Goal: Navigation & Orientation: Find specific page/section

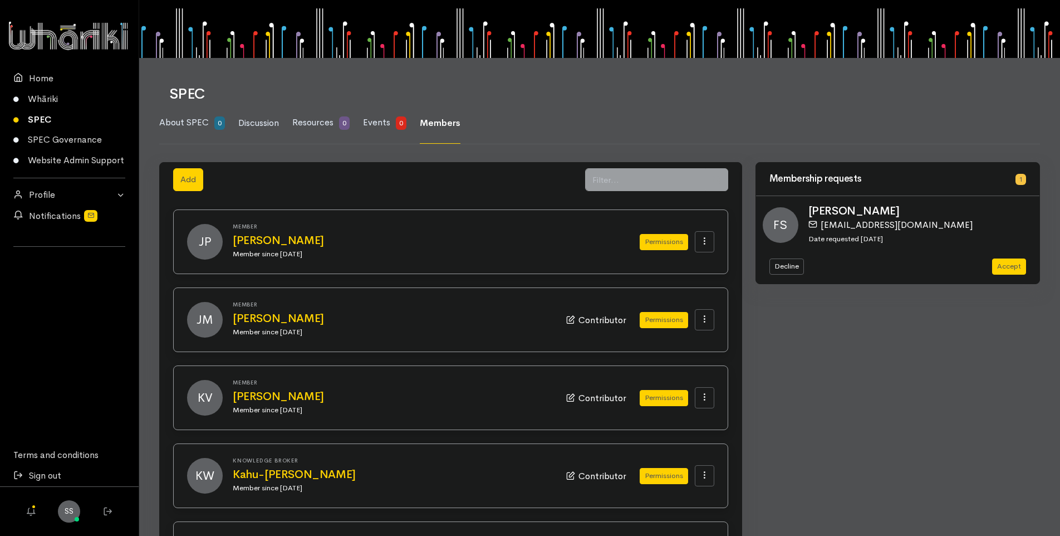
scroll to position [56, 0]
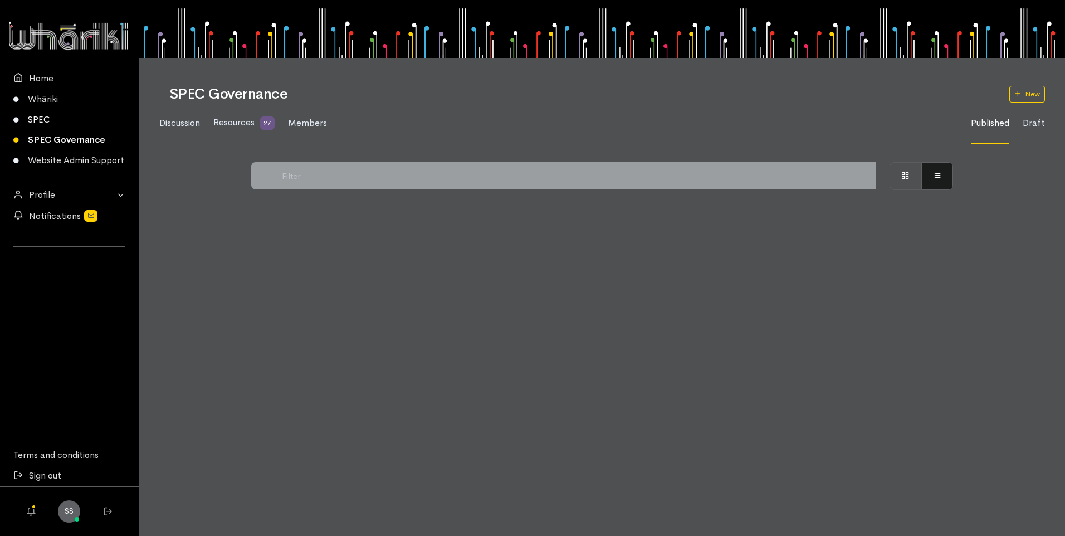
click at [43, 116] on link "SPEC" at bounding box center [69, 119] width 139 height 21
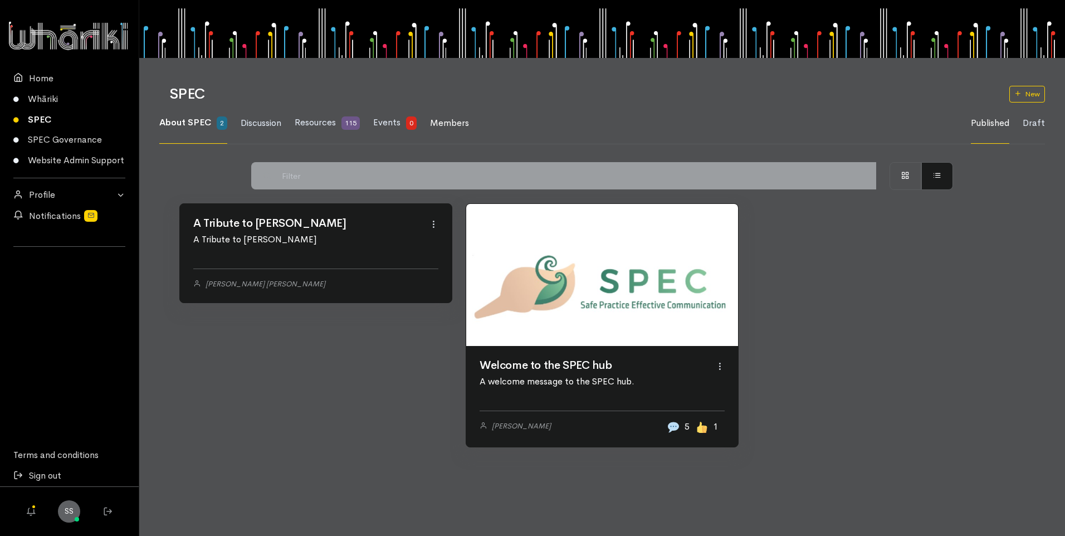
click at [453, 125] on span "Members" at bounding box center [449, 123] width 39 height 12
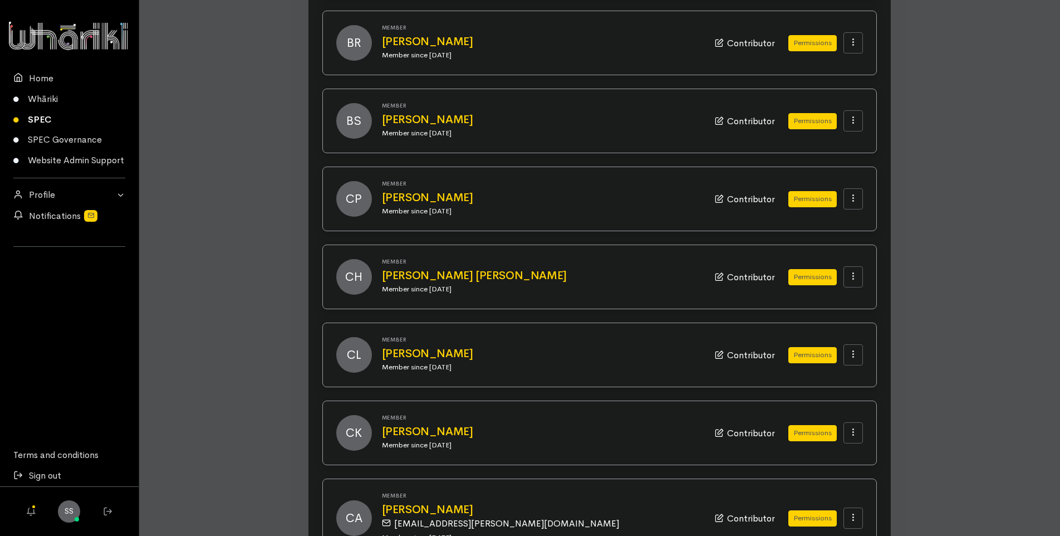
scroll to position [1003, 0]
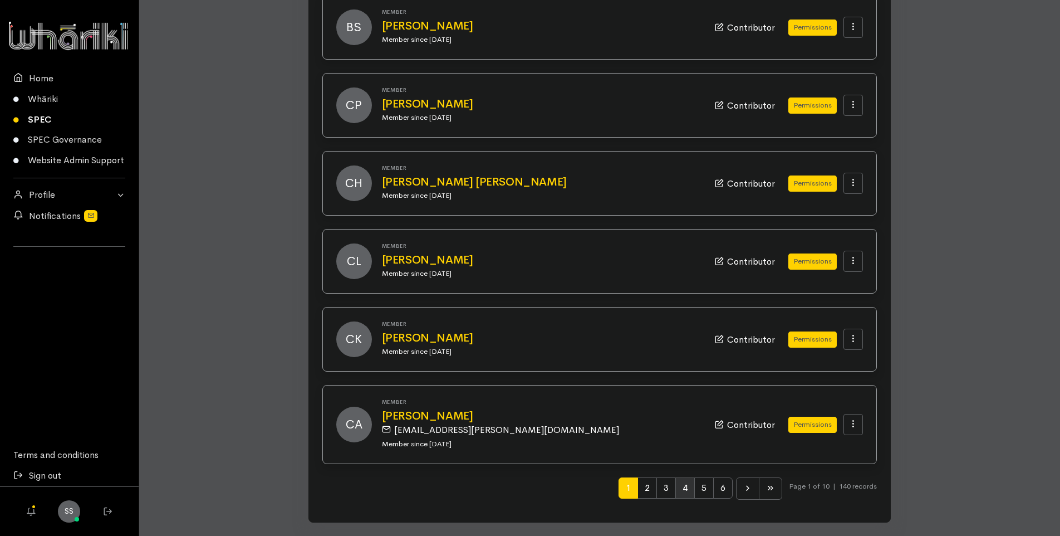
click at [680, 485] on span "4" at bounding box center [684, 487] width 19 height 21
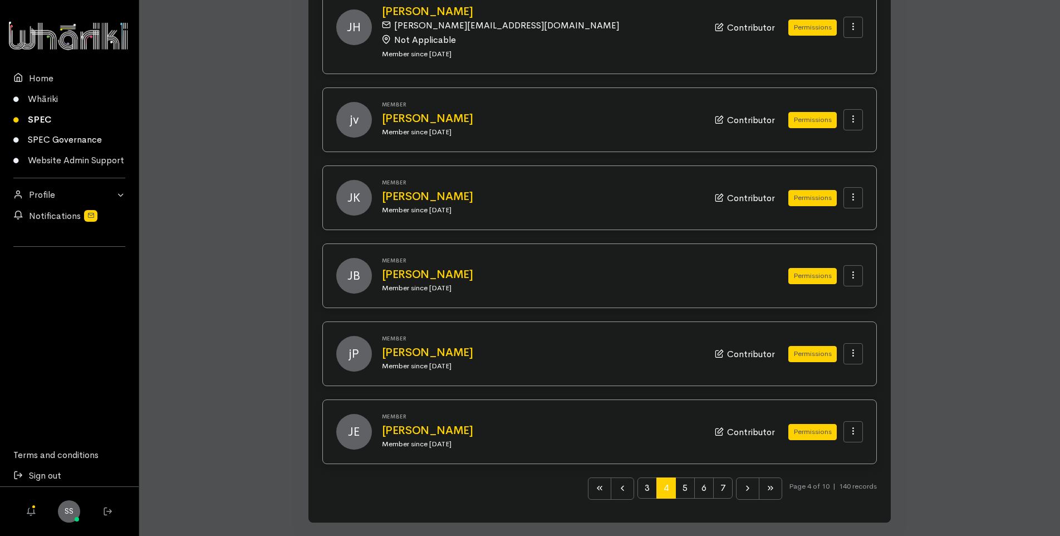
click at [70, 140] on link "SPEC Governance" at bounding box center [69, 140] width 139 height 21
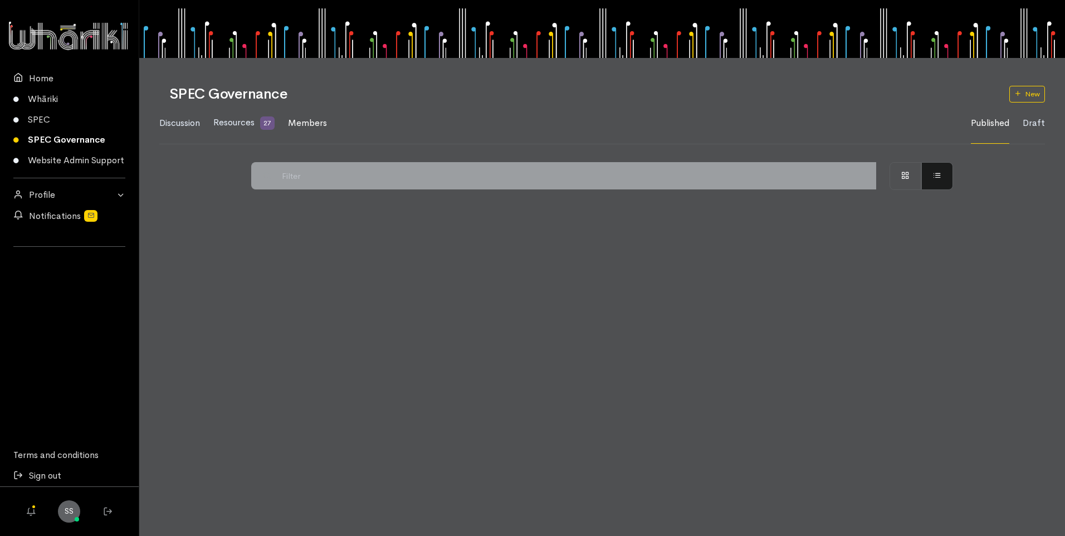
click at [312, 118] on span "Members" at bounding box center [307, 123] width 39 height 12
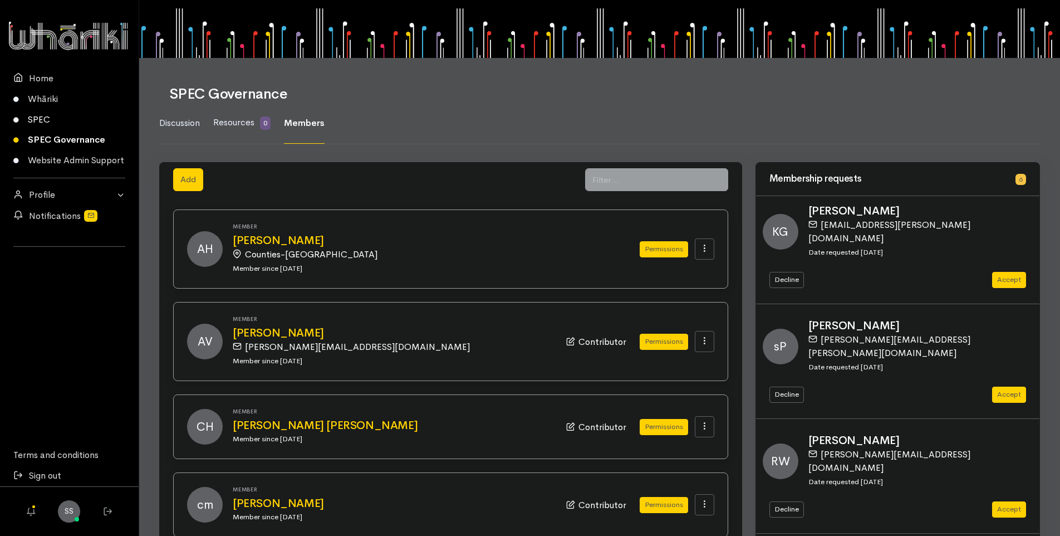
click at [30, 119] on link "SPEC" at bounding box center [69, 119] width 139 height 21
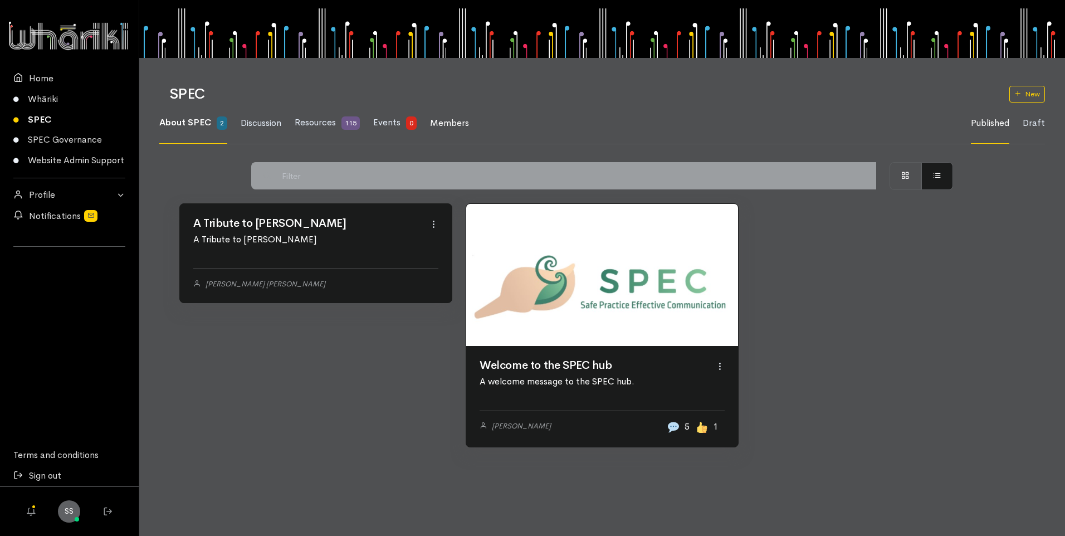
click at [445, 121] on span "Members" at bounding box center [449, 123] width 39 height 12
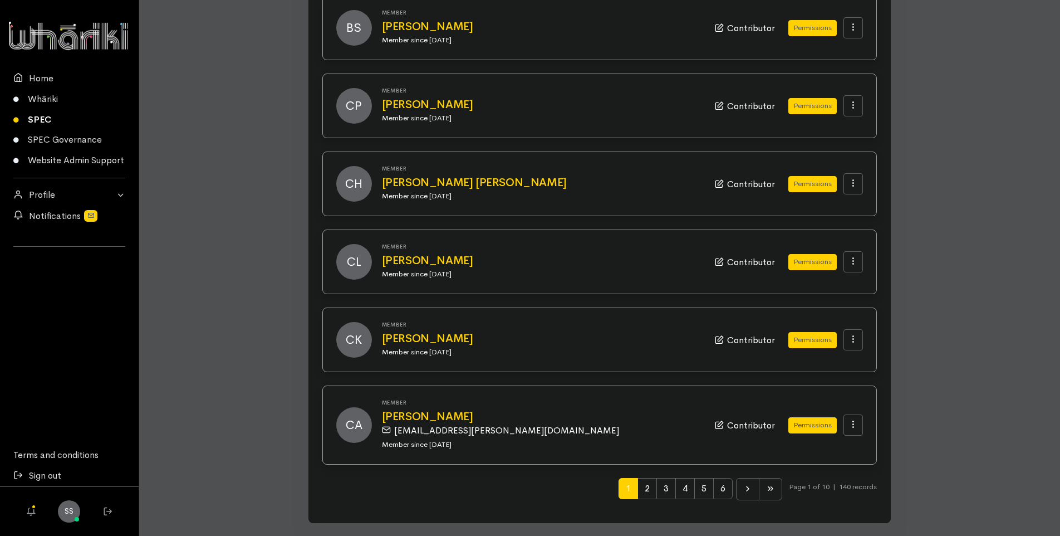
scroll to position [1003, 0]
click at [662, 489] on span "3" at bounding box center [665, 487] width 19 height 21
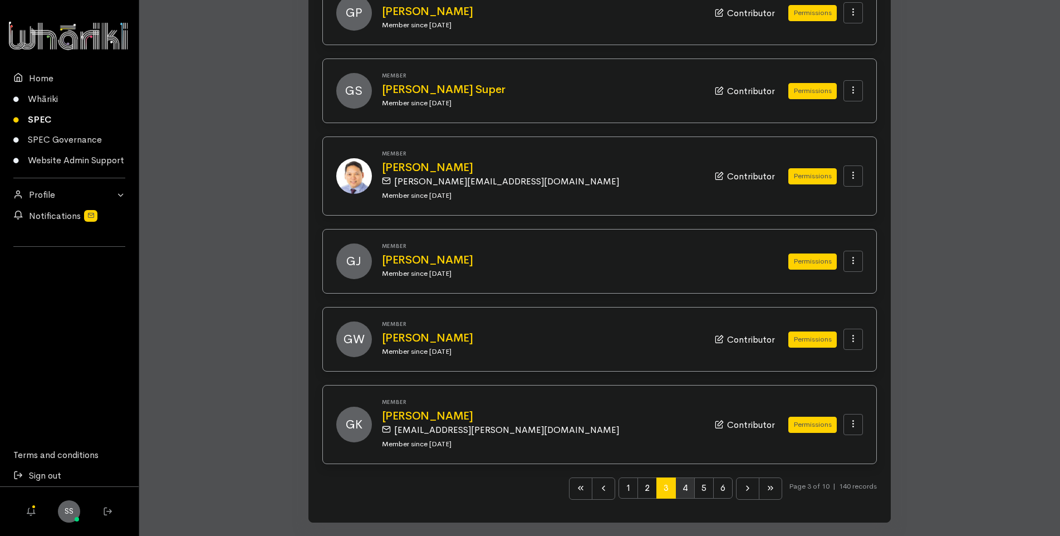
click at [681, 488] on span "4" at bounding box center [684, 487] width 19 height 21
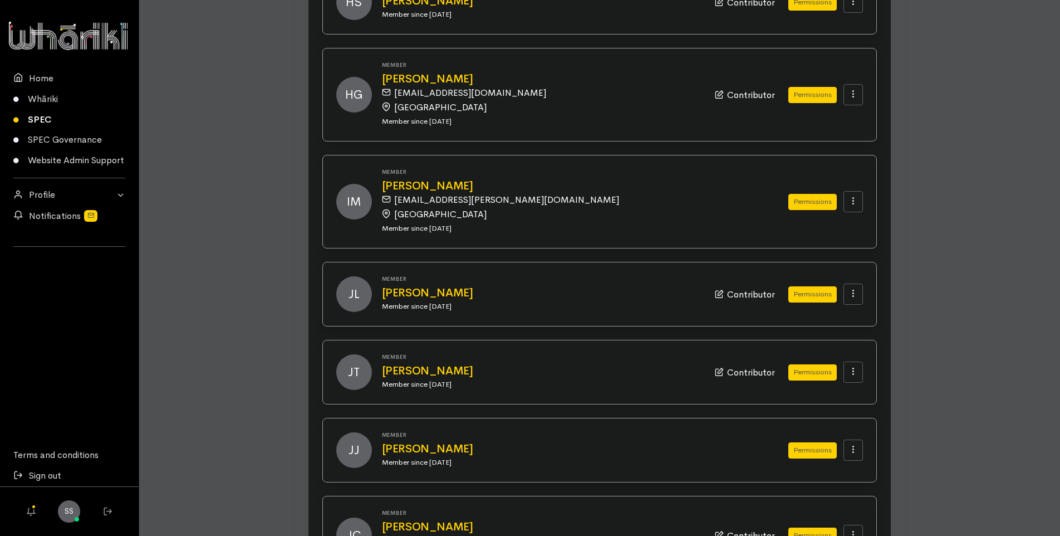
scroll to position [56, 0]
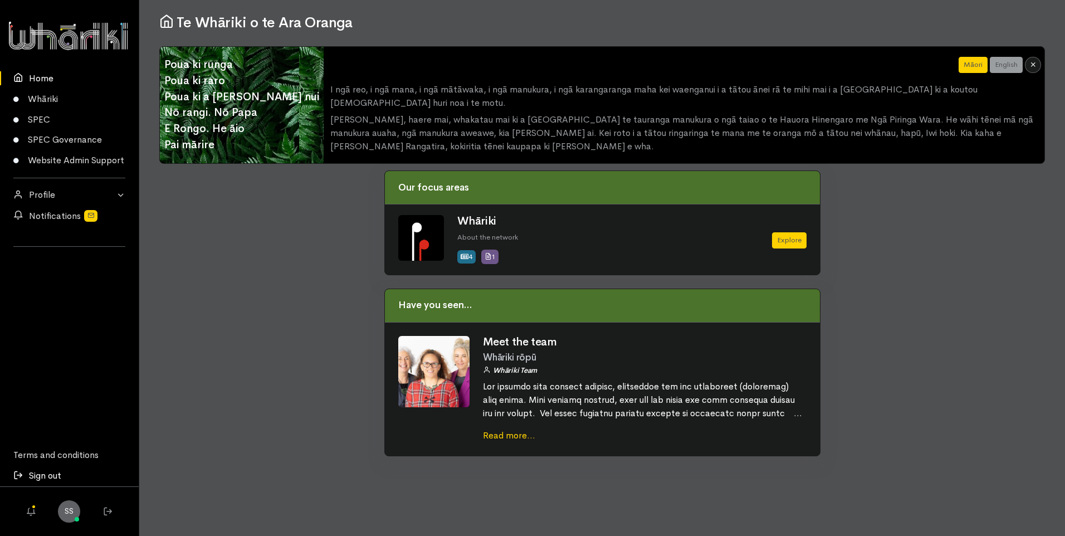
click at [39, 474] on link "Sign out" at bounding box center [69, 475] width 139 height 21
